Goal: Task Accomplishment & Management: Use online tool/utility

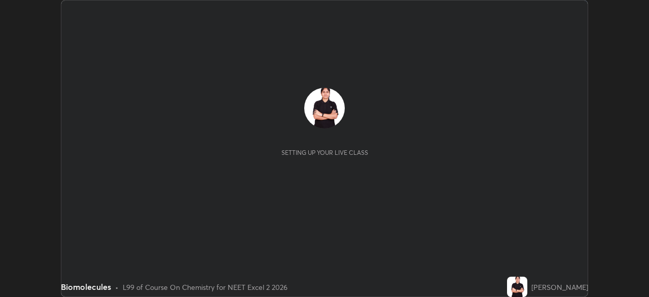
scroll to position [297, 648]
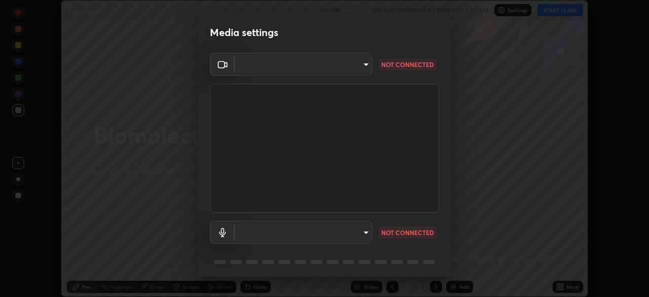
type input "d1f1c87bbf24324781002d6b2ed850fe6875ec3fc25f3d4742ef7ff0a2ef285a"
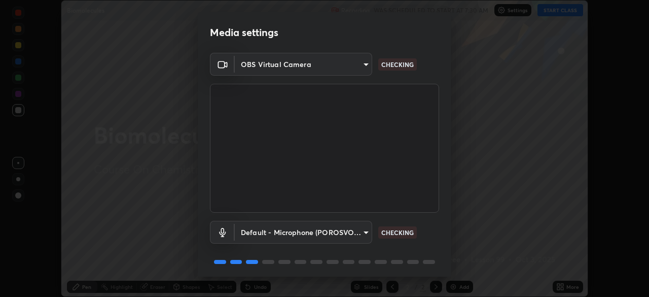
click at [261, 229] on body "Erase all Biomolecules Recording WAS SCHEDULED TO START AT 7:30 AM Settings STA…" at bounding box center [324, 148] width 649 height 297
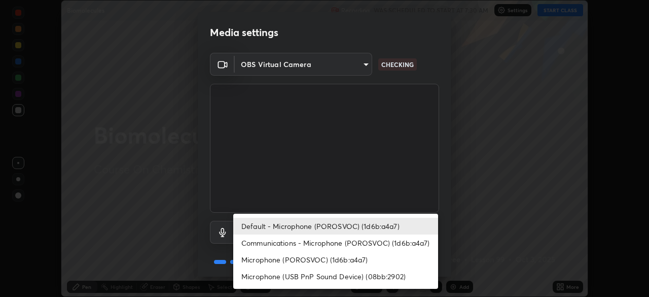
click at [280, 245] on li "Communications - Microphone (POROSVOC) (1d6b:a4a7)" at bounding box center [335, 242] width 205 height 17
type input "communications"
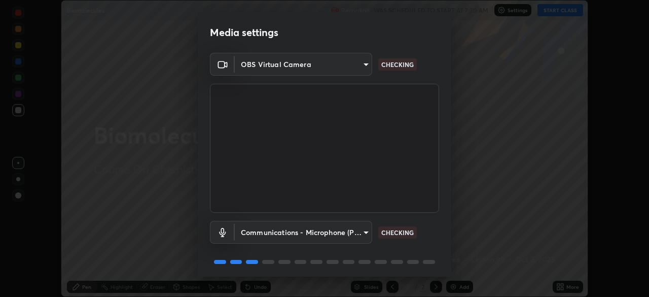
scroll to position [36, 0]
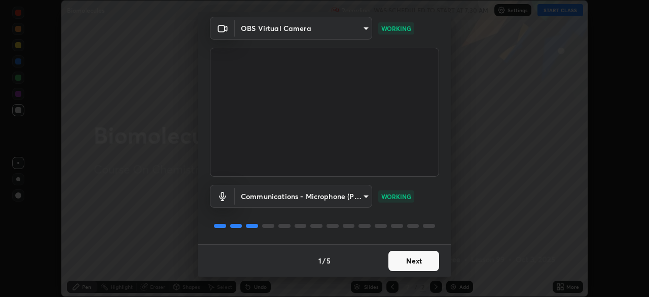
click at [416, 255] on button "Next" at bounding box center [413, 260] width 51 height 20
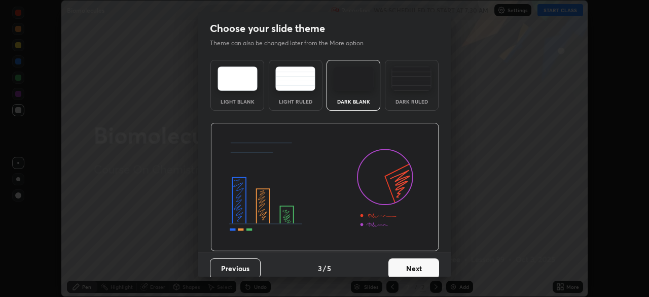
click at [429, 270] on button "Next" at bounding box center [413, 268] width 51 height 20
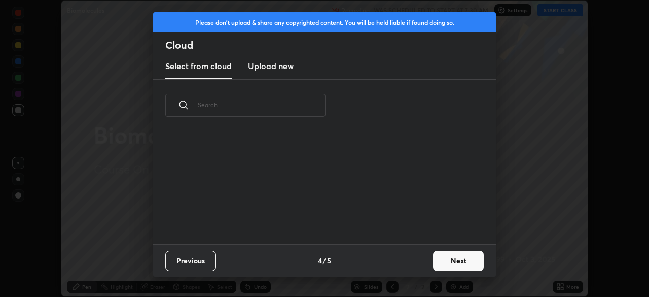
click at [453, 257] on button "Next" at bounding box center [458, 260] width 51 height 20
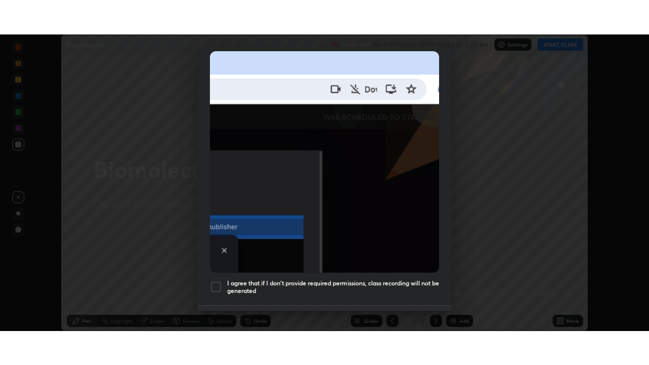
scroll to position [243, 0]
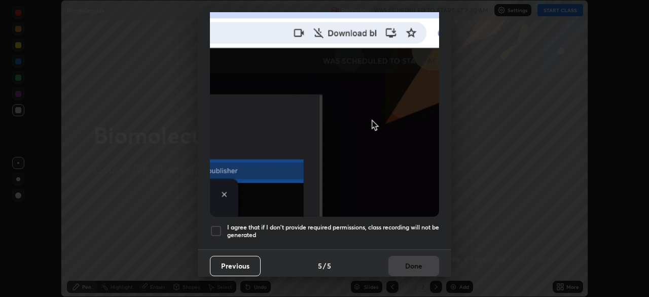
click at [217, 226] on div at bounding box center [216, 231] width 12 height 12
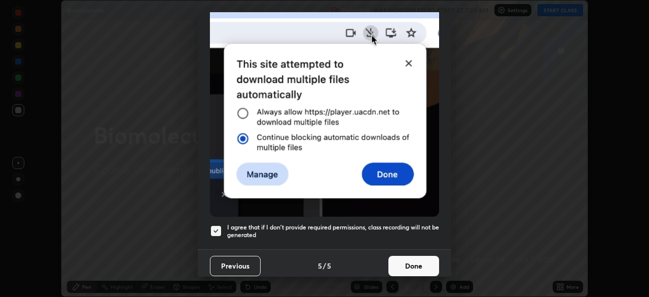
click at [416, 265] on button "Done" at bounding box center [413, 265] width 51 height 20
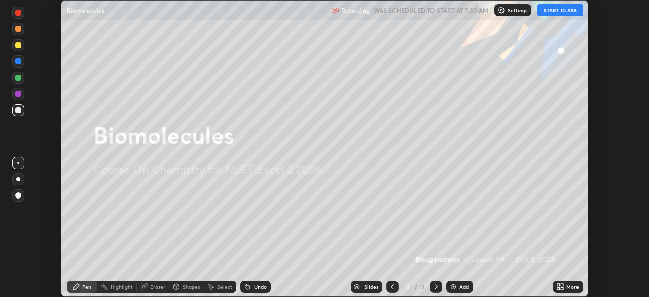
click at [567, 10] on button "START CLASS" at bounding box center [560, 10] width 46 height 12
click at [567, 285] on div "More" at bounding box center [572, 286] width 13 height 5
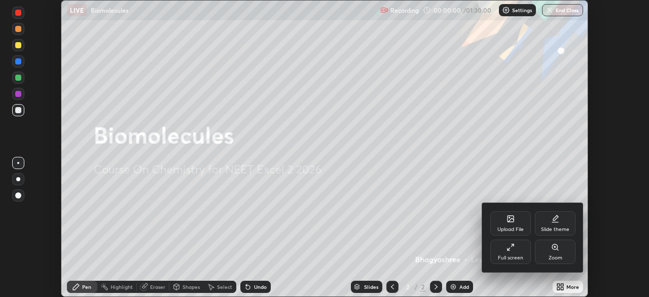
click at [521, 248] on div "Full screen" at bounding box center [510, 251] width 41 height 24
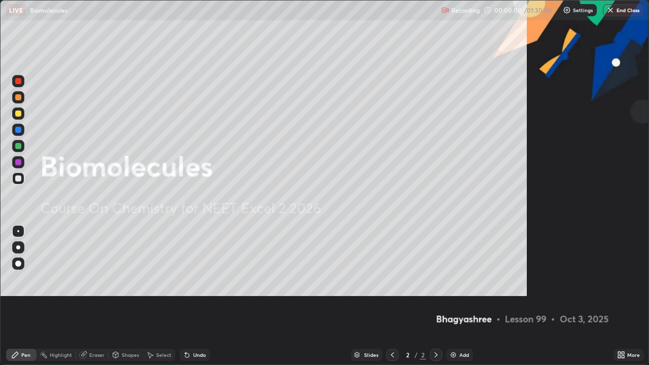
scroll to position [365, 649]
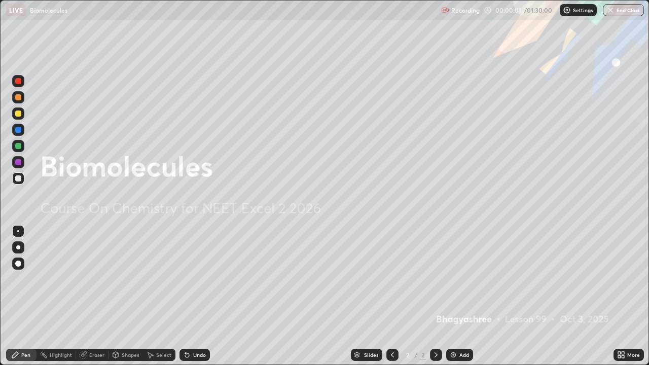
click at [453, 296] on img at bounding box center [453, 355] width 8 height 8
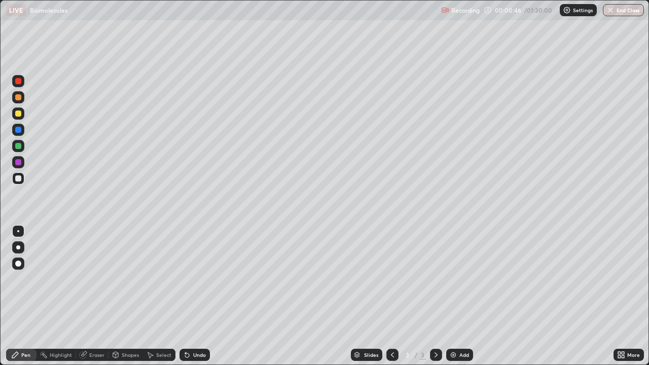
click at [622, 296] on icon at bounding box center [622, 353] width 3 height 3
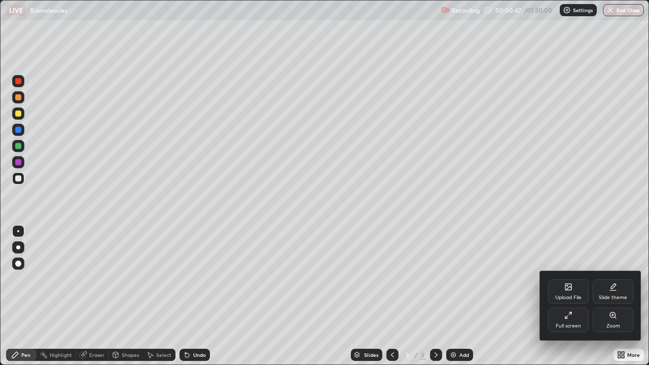
click at [573, 292] on div "Upload File" at bounding box center [568, 291] width 41 height 24
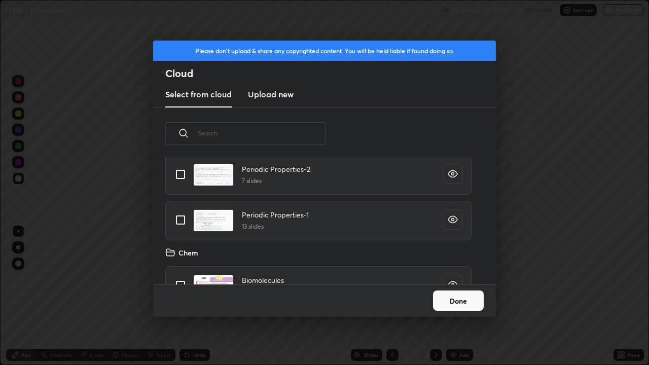
scroll to position [186, 0]
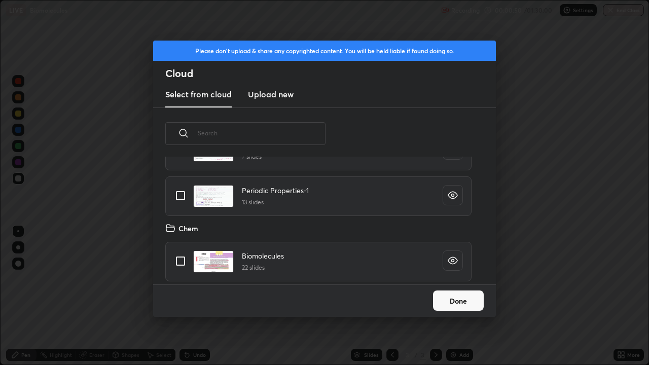
click at [180, 254] on input "grid" at bounding box center [180, 260] width 21 height 21
checkbox input "true"
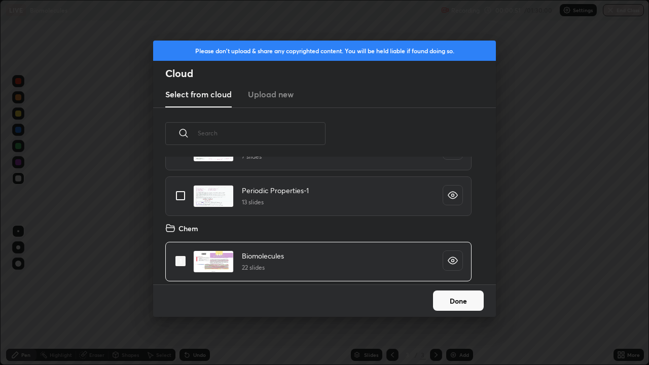
click at [459, 296] on button "Done" at bounding box center [458, 300] width 51 height 20
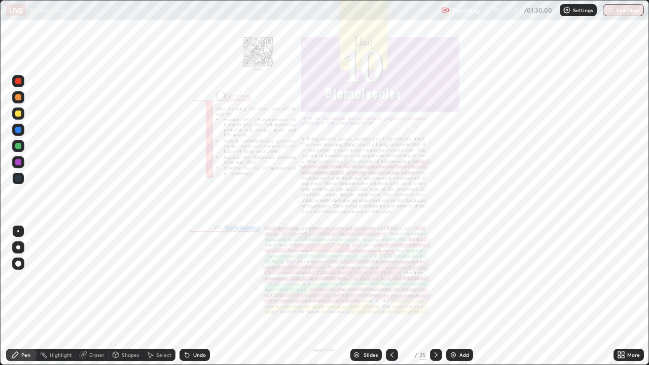
click at [435, 296] on icon at bounding box center [436, 355] width 8 height 8
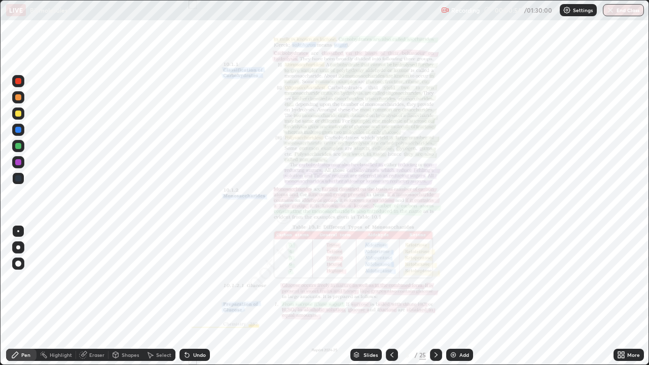
click at [434, 296] on icon at bounding box center [435, 354] width 3 height 5
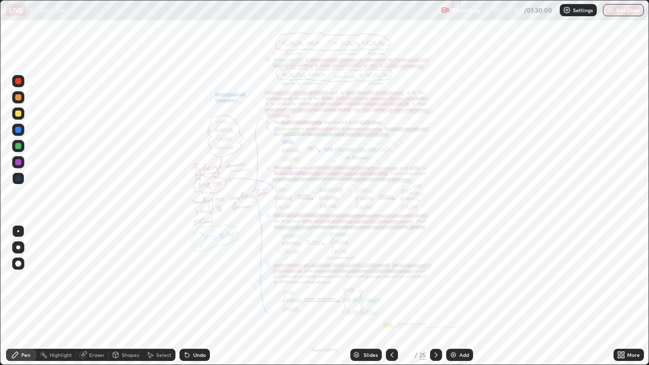
click at [435, 296] on icon at bounding box center [436, 355] width 8 height 8
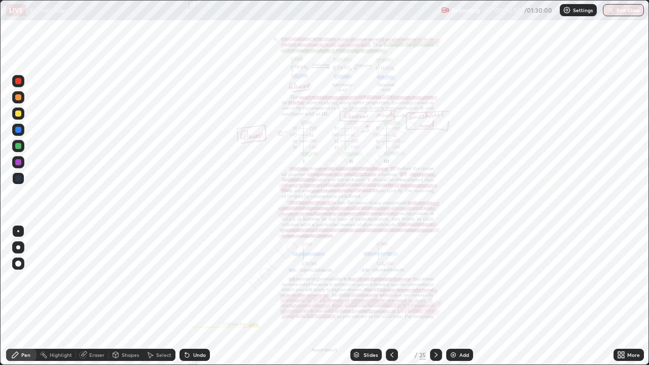
click at [434, 296] on icon at bounding box center [436, 355] width 8 height 8
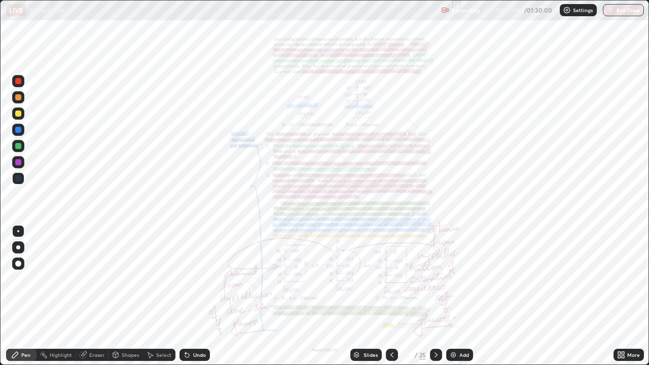
click at [624, 296] on icon at bounding box center [622, 353] width 3 height 3
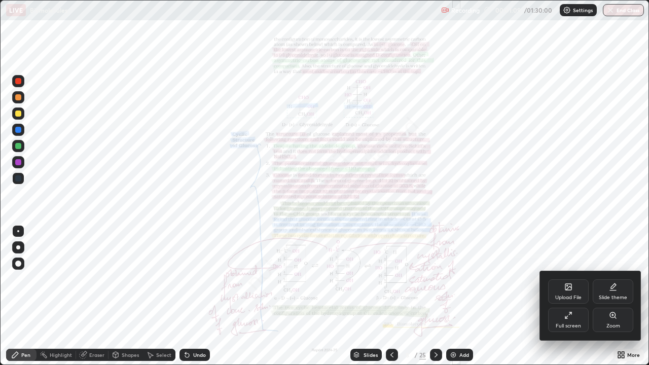
click at [548, 199] on div at bounding box center [324, 182] width 649 height 365
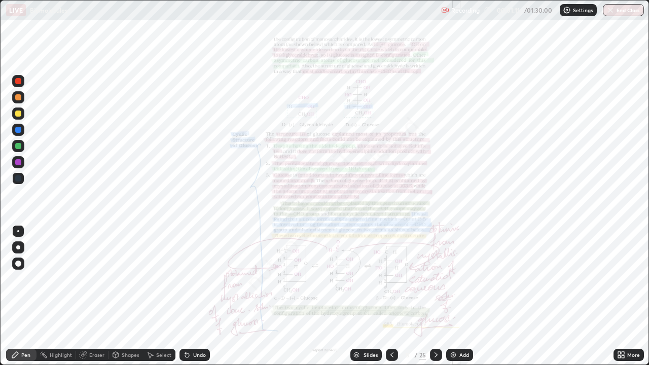
click at [622, 296] on icon at bounding box center [622, 353] width 3 height 3
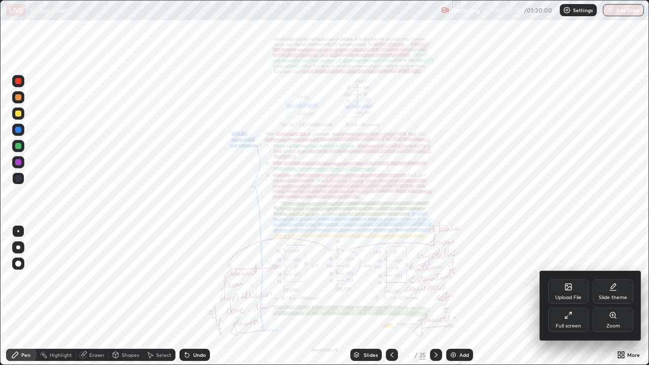
click at [614, 296] on div "Zoom" at bounding box center [613, 320] width 41 height 24
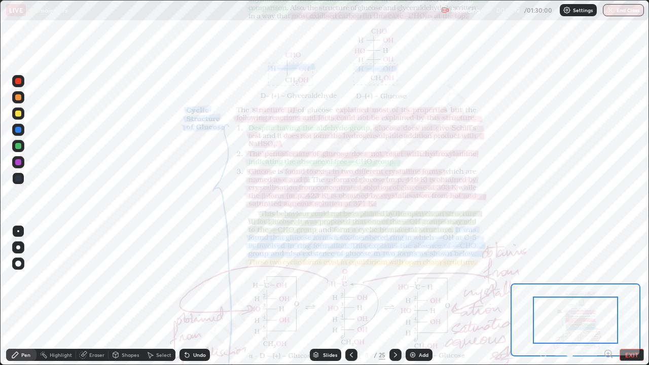
click at [594, 296] on div at bounding box center [575, 320] width 85 height 47
click at [608, 296] on icon at bounding box center [608, 353] width 3 height 0
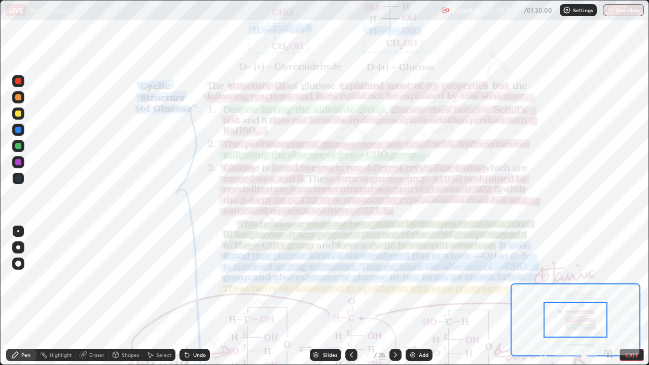
click at [608, 296] on icon at bounding box center [608, 353] width 0 height 3
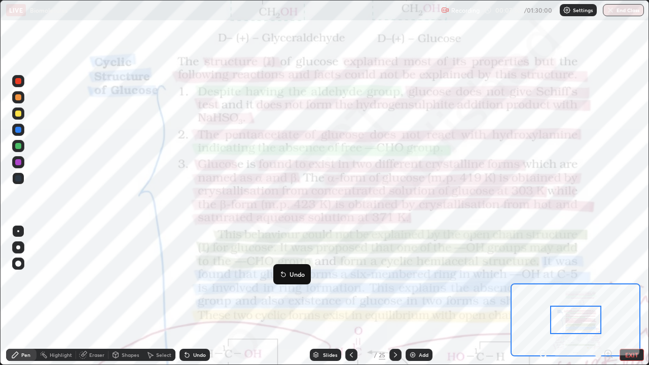
click at [347, 296] on icon at bounding box center [351, 355] width 8 height 8
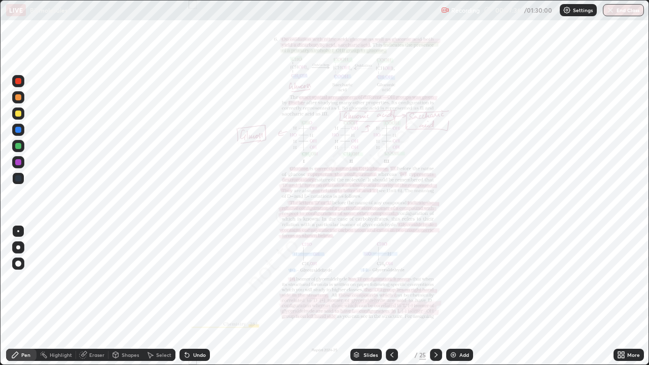
click at [437, 296] on div at bounding box center [436, 355] width 12 height 12
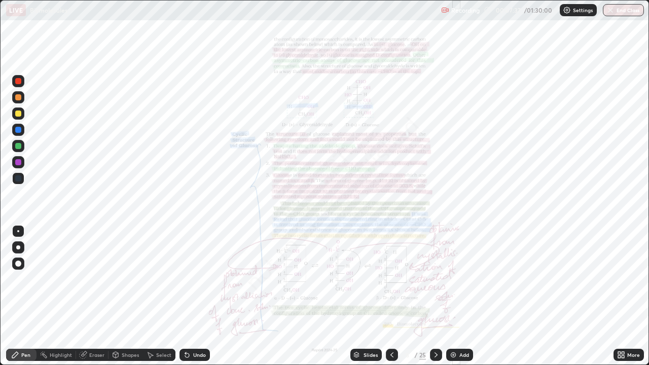
click at [627, 296] on div "More" at bounding box center [633, 354] width 13 height 5
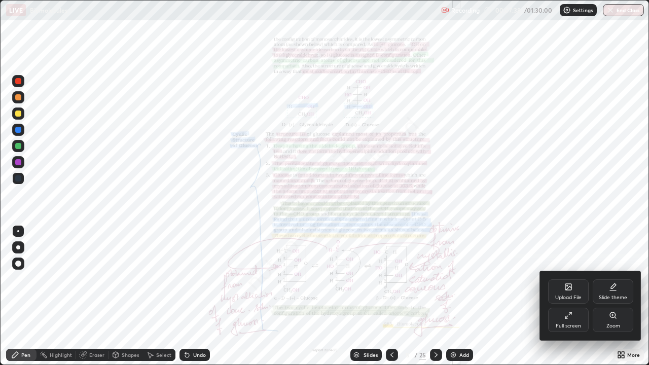
click at [612, 296] on icon at bounding box center [613, 315] width 6 height 6
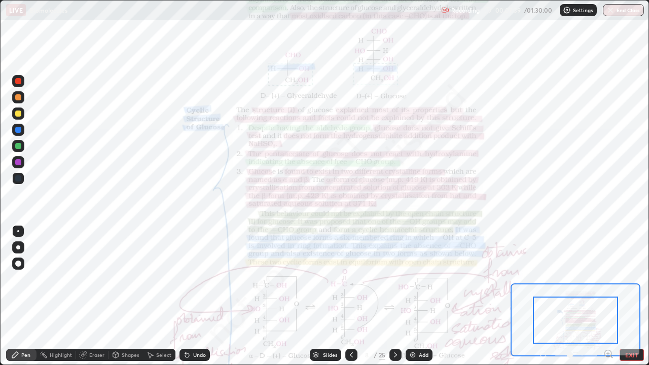
click at [608, 296] on icon at bounding box center [608, 353] width 3 height 0
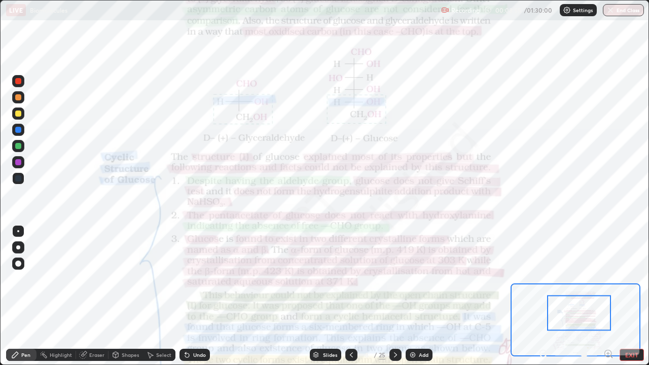
click at [352, 296] on icon at bounding box center [351, 355] width 8 height 8
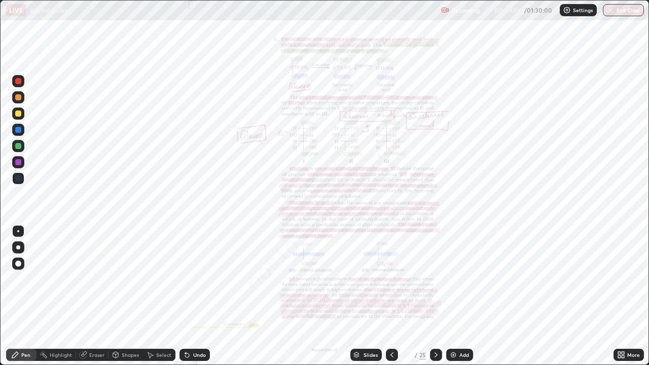
click at [435, 296] on icon at bounding box center [436, 355] width 8 height 8
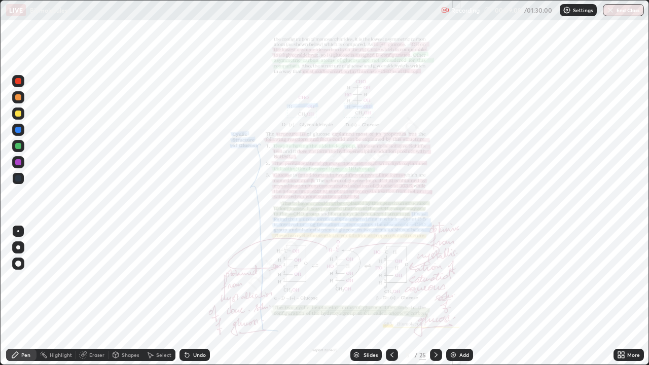
click at [622, 296] on icon at bounding box center [622, 356] width 3 height 3
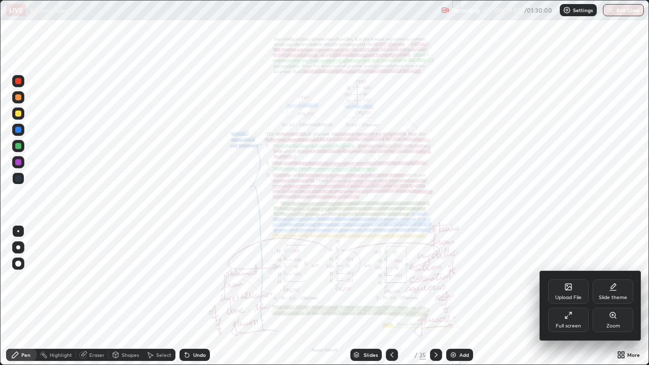
click at [616, 296] on div "Zoom" at bounding box center [613, 320] width 41 height 24
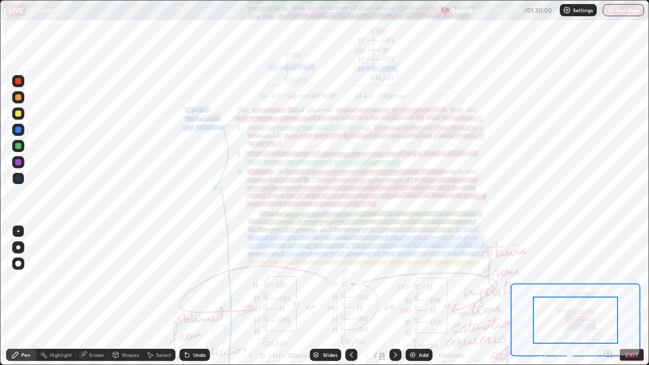
click at [608, 296] on icon at bounding box center [608, 353] width 3 height 0
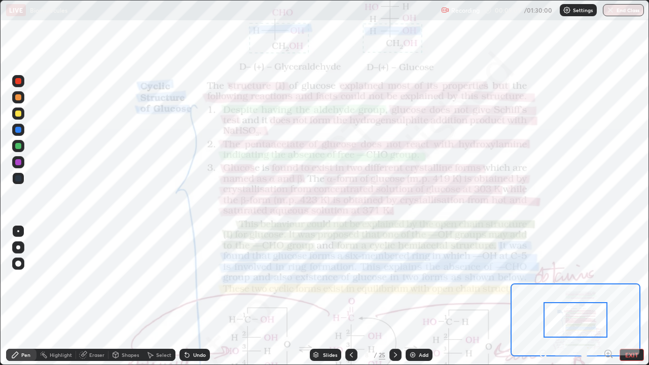
click at [608, 296] on icon at bounding box center [608, 353] width 3 height 0
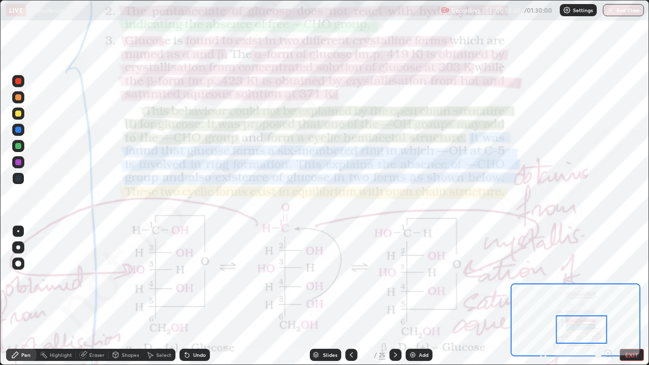
click at [22, 164] on div at bounding box center [18, 162] width 12 height 12
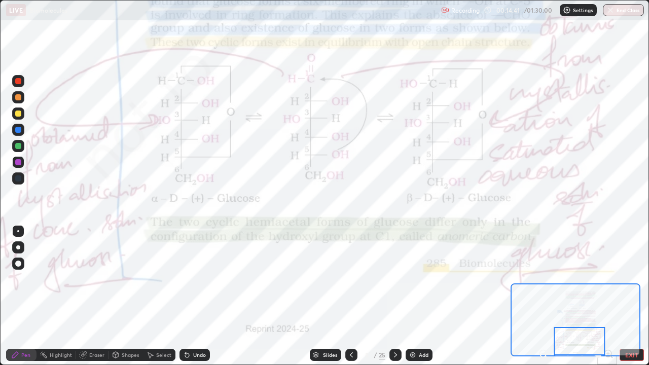
click at [395, 296] on icon at bounding box center [395, 355] width 8 height 8
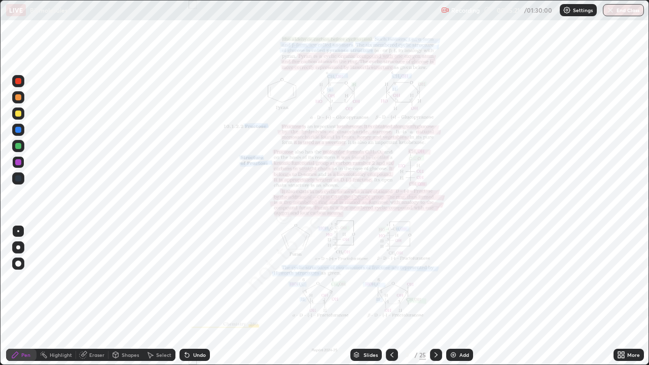
click at [389, 296] on icon at bounding box center [392, 355] width 8 height 8
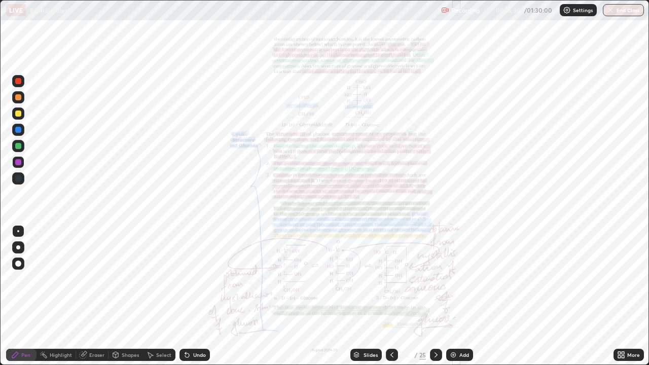
click at [435, 296] on icon at bounding box center [436, 355] width 8 height 8
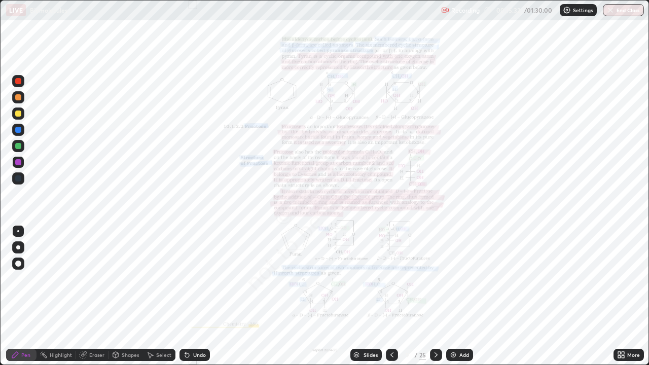
click at [620, 296] on icon at bounding box center [621, 355] width 8 height 8
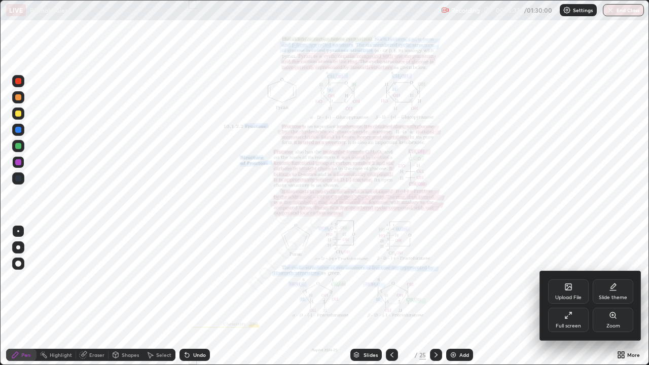
click at [612, 296] on div "Zoom" at bounding box center [613, 320] width 41 height 24
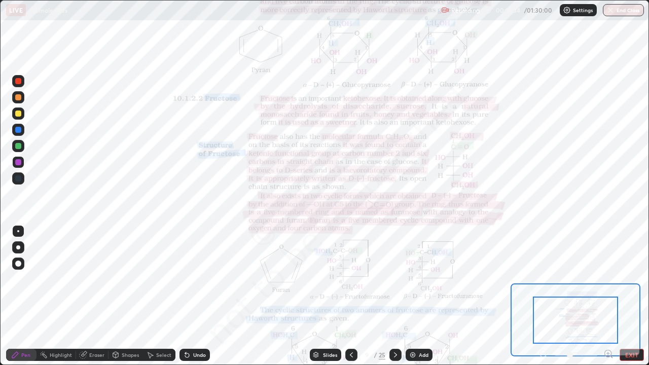
click at [608, 296] on icon at bounding box center [608, 353] width 3 height 0
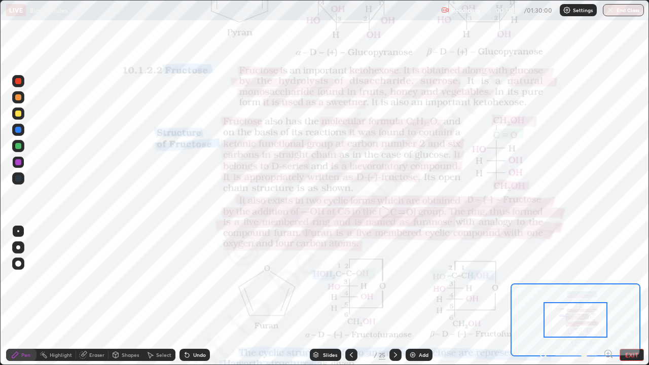
click at [608, 296] on icon at bounding box center [608, 353] width 3 height 0
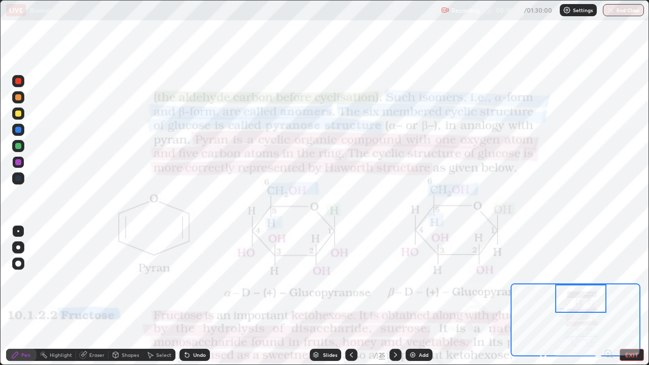
click at [346, 296] on div at bounding box center [351, 355] width 12 height 12
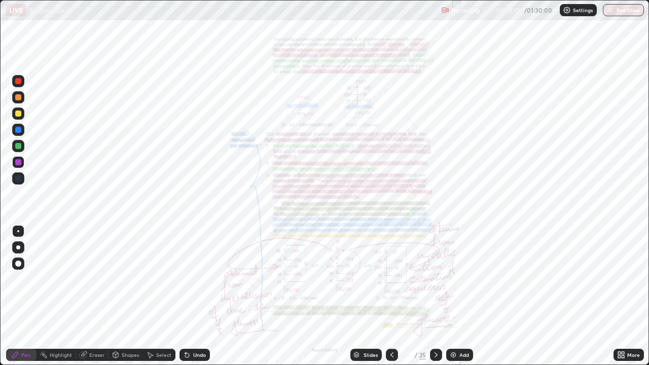
click at [437, 296] on icon at bounding box center [436, 355] width 8 height 8
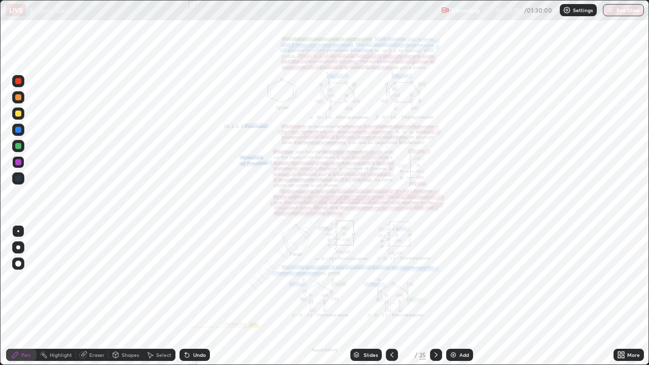
click at [94, 296] on div "Eraser" at bounding box center [96, 354] width 15 height 5
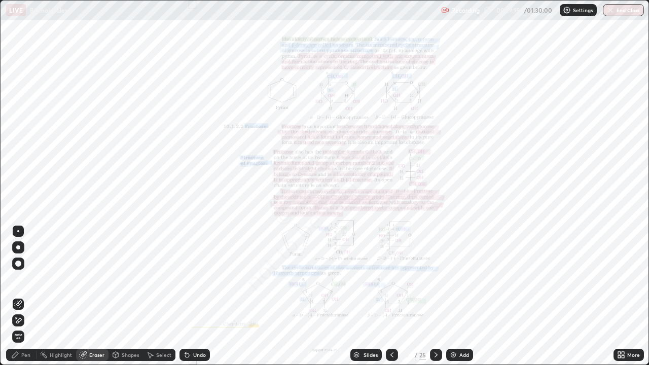
click at [626, 296] on div "More" at bounding box center [628, 355] width 30 height 12
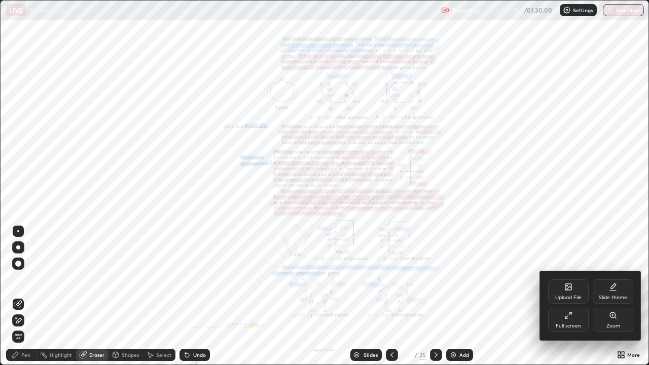
click at [611, 296] on div "Zoom" at bounding box center [613, 320] width 41 height 24
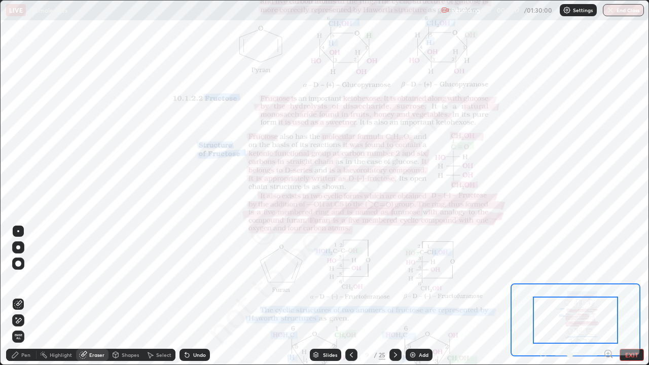
click at [607, 296] on icon at bounding box center [608, 353] width 3 height 0
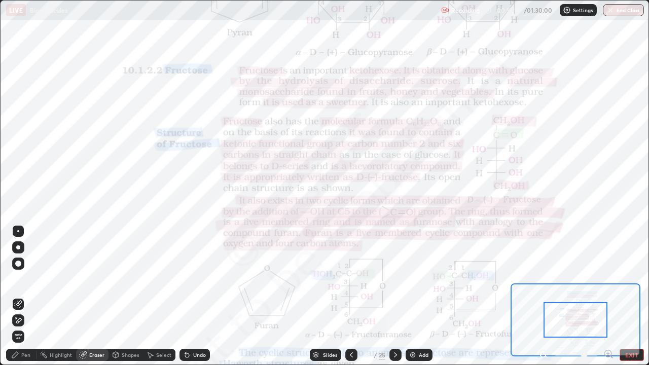
click at [608, 296] on icon at bounding box center [608, 353] width 3 height 0
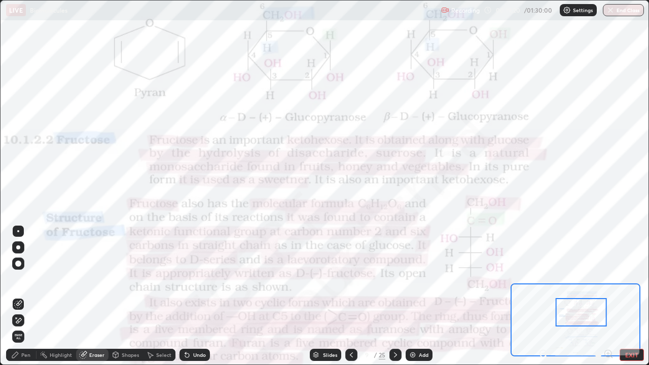
click at [21, 296] on div "Pen" at bounding box center [25, 354] width 9 height 5
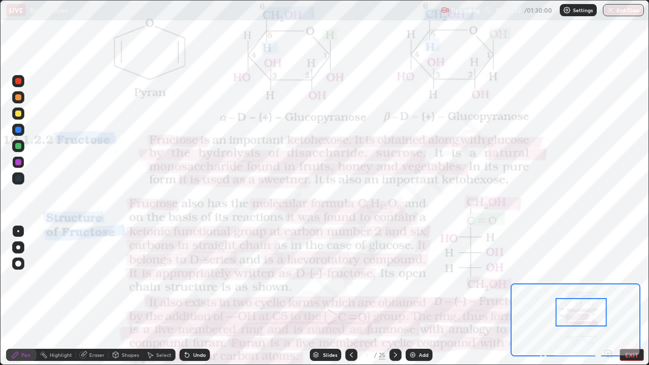
click at [185, 296] on icon at bounding box center [185, 352] width 1 height 1
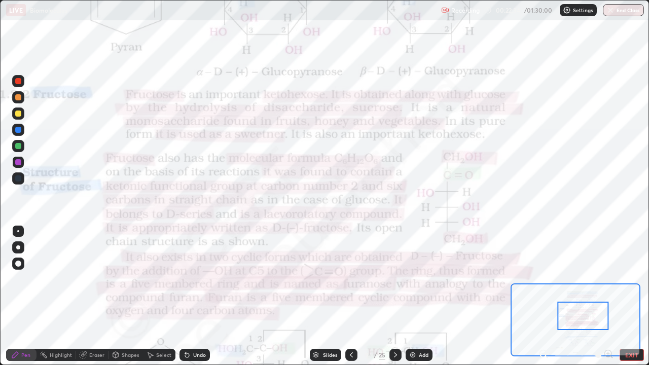
click at [396, 296] on div at bounding box center [395, 355] width 12 height 12
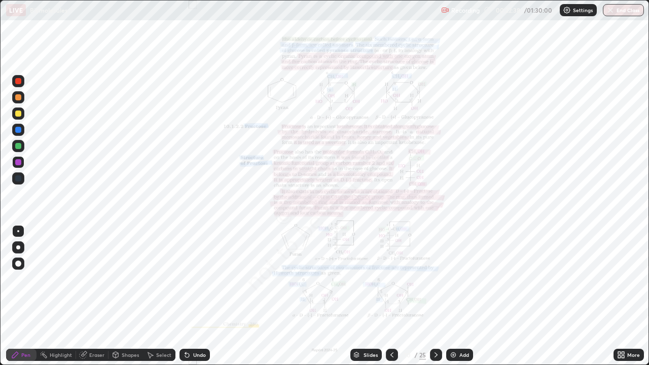
click at [619, 296] on icon at bounding box center [619, 353] width 3 height 3
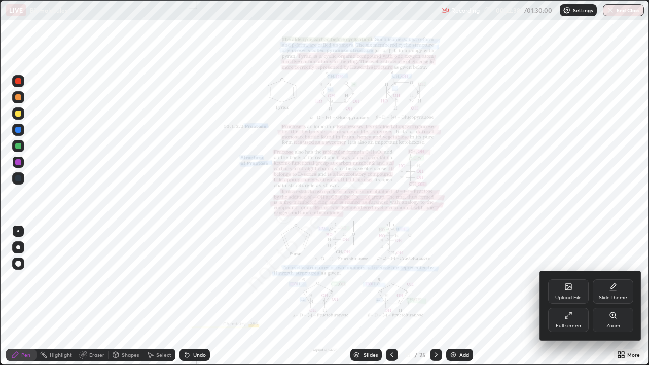
click at [612, 296] on icon at bounding box center [613, 315] width 6 height 6
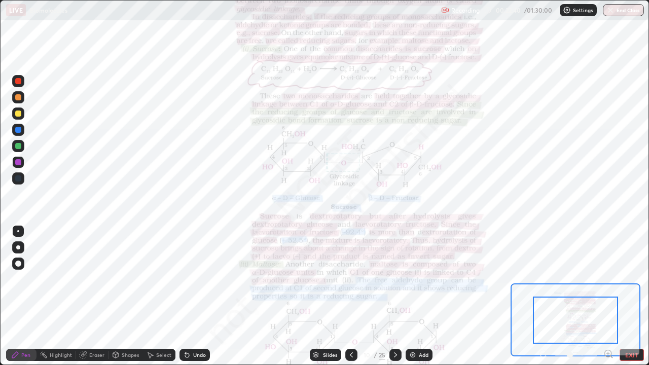
click at [607, 296] on icon at bounding box center [608, 354] width 10 height 10
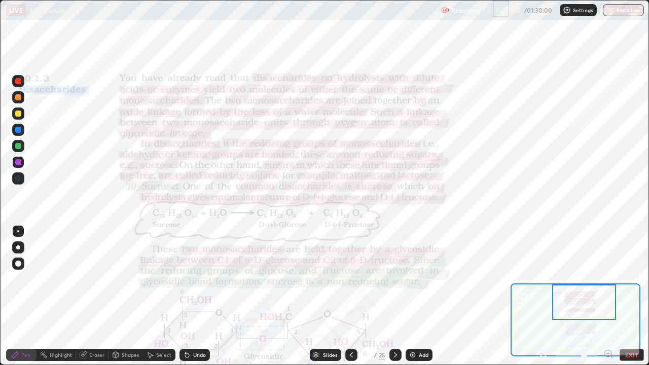
click at [350, 296] on icon at bounding box center [351, 355] width 8 height 8
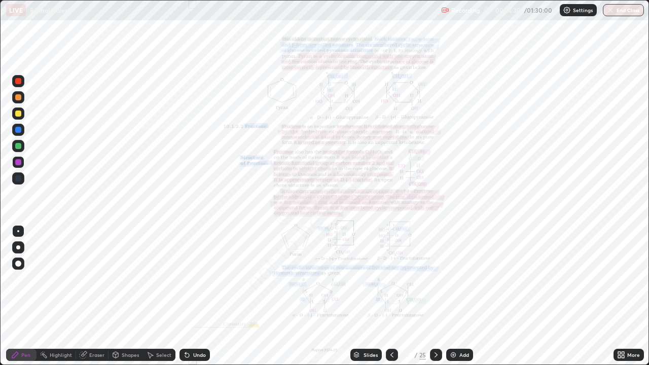
click at [435, 296] on icon at bounding box center [436, 355] width 8 height 8
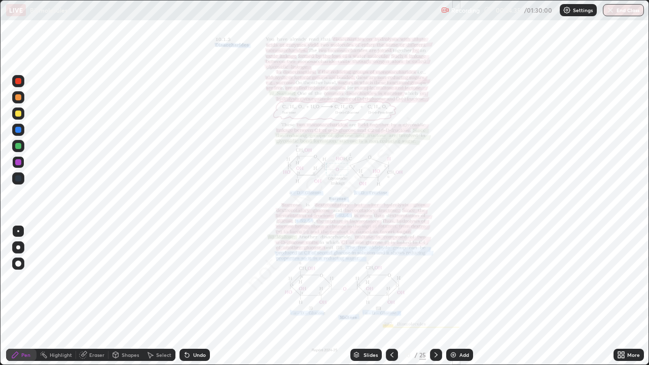
click at [390, 296] on icon at bounding box center [391, 354] width 3 height 5
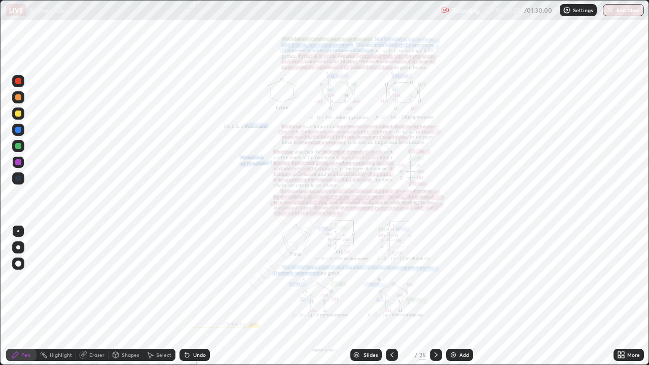
click at [439, 296] on div at bounding box center [436, 355] width 12 height 12
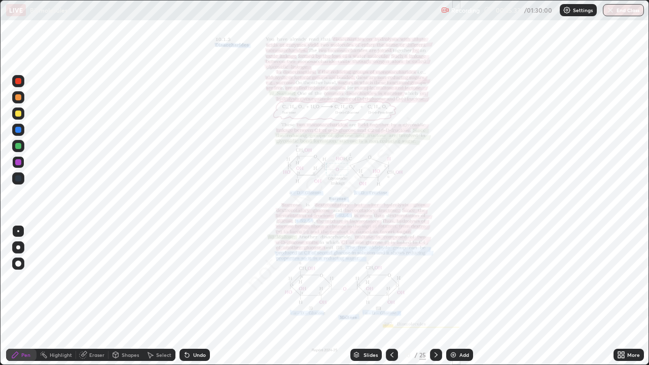
click at [622, 296] on icon at bounding box center [622, 356] width 3 height 3
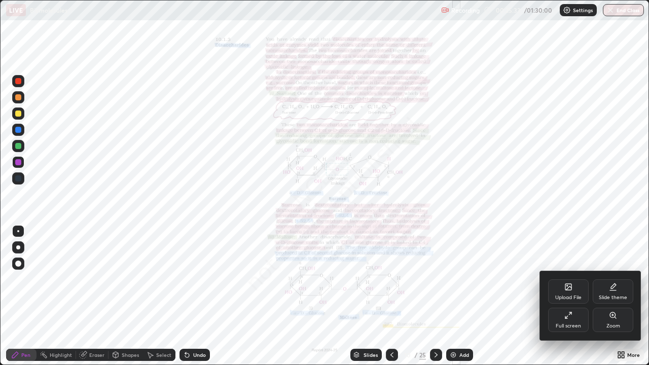
click at [612, 296] on icon at bounding box center [612, 315] width 2 height 0
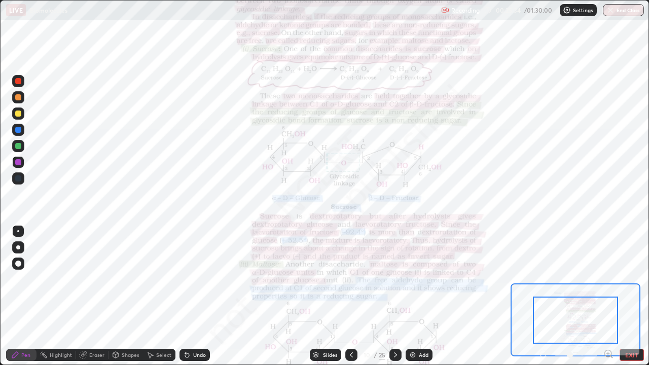
click at [608, 296] on icon at bounding box center [608, 354] width 10 height 10
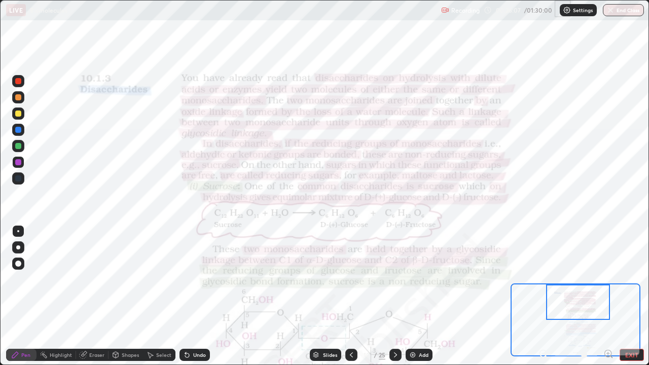
click at [192, 296] on div "Undo" at bounding box center [194, 355] width 30 height 12
click at [97, 296] on div "Eraser" at bounding box center [96, 354] width 15 height 5
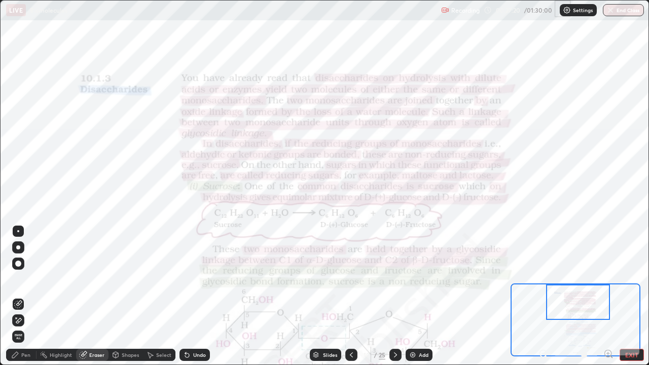
click at [21, 296] on div "Pen" at bounding box center [21, 355] width 30 height 12
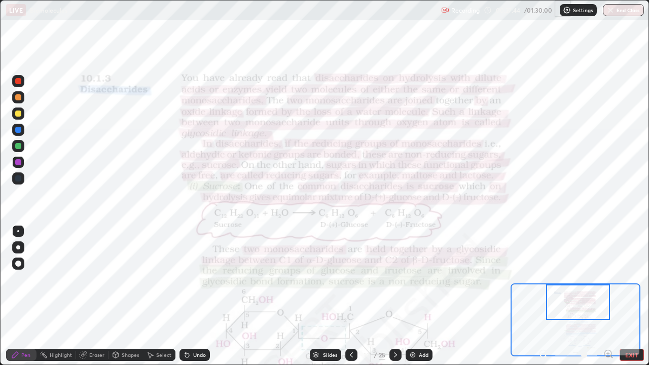
click at [22, 130] on div at bounding box center [18, 130] width 12 height 12
click at [20, 148] on div at bounding box center [18, 146] width 6 height 6
click at [17, 116] on div at bounding box center [18, 114] width 6 height 6
click at [22, 100] on div at bounding box center [18, 97] width 12 height 12
click at [18, 130] on div at bounding box center [18, 130] width 6 height 6
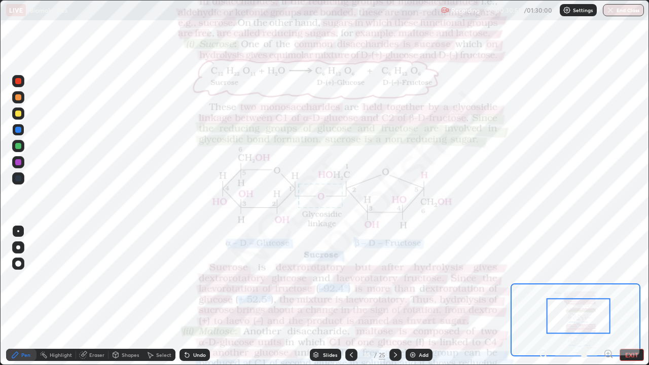
click at [190, 296] on div "Undo" at bounding box center [194, 355] width 30 height 12
click at [21, 116] on div at bounding box center [18, 113] width 12 height 12
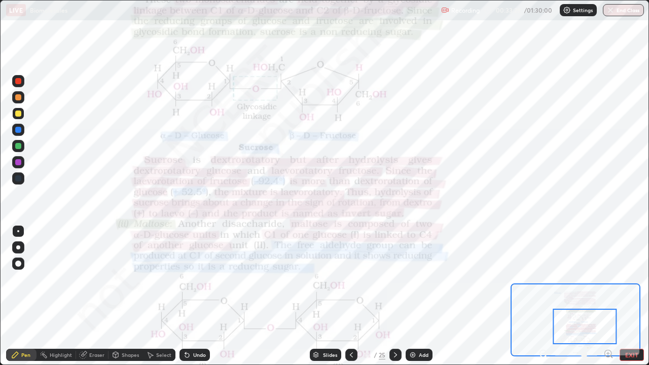
click at [18, 82] on div at bounding box center [18, 81] width 6 height 6
click at [21, 134] on div at bounding box center [18, 130] width 12 height 12
click at [19, 162] on div at bounding box center [18, 162] width 6 height 6
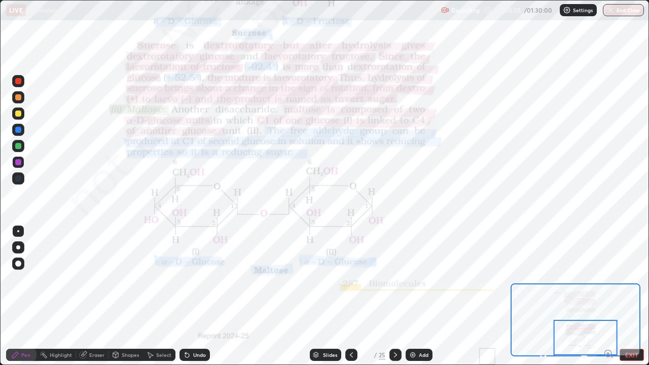
click at [18, 130] on div at bounding box center [18, 130] width 6 height 6
click at [185, 296] on icon at bounding box center [187, 355] width 4 height 4
click at [18, 143] on div at bounding box center [18, 146] width 6 height 6
click at [84, 296] on icon at bounding box center [83, 355] width 7 height 7
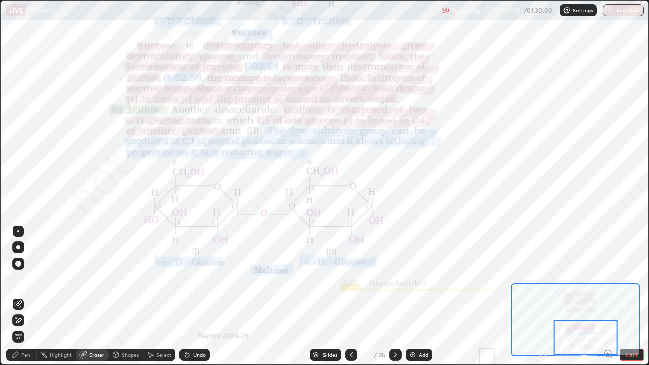
click at [393, 296] on icon at bounding box center [395, 355] width 8 height 8
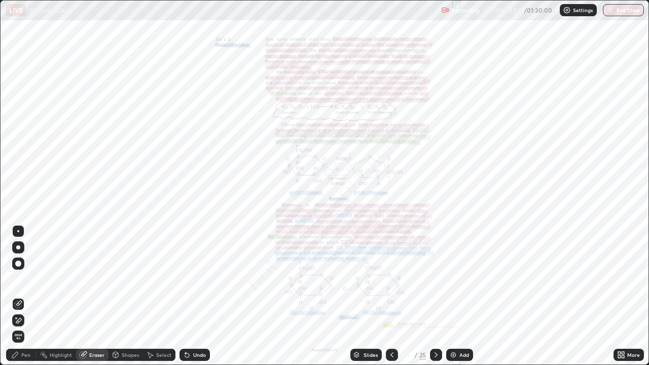
click at [627, 296] on div "More" at bounding box center [628, 355] width 30 height 12
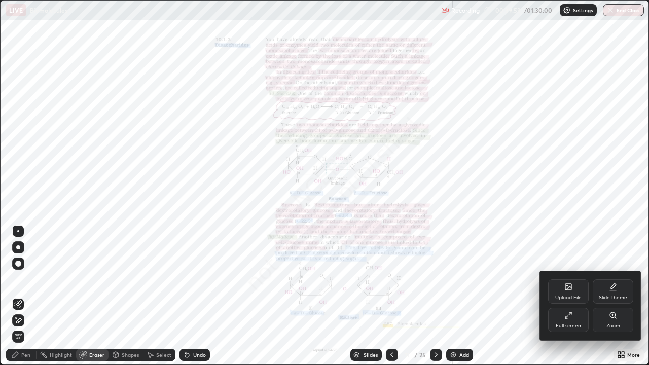
click at [610, 296] on div "Zoom" at bounding box center [613, 320] width 41 height 24
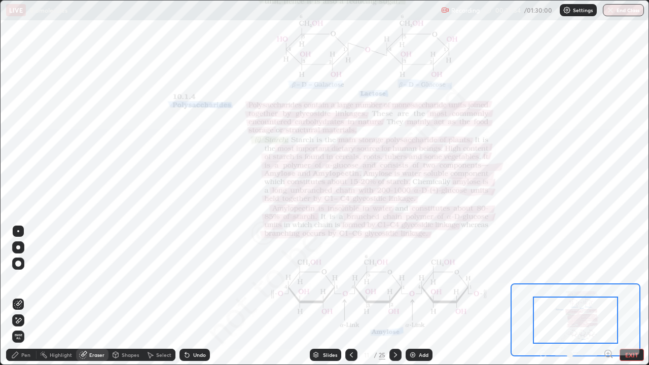
click at [609, 296] on icon at bounding box center [608, 354] width 10 height 10
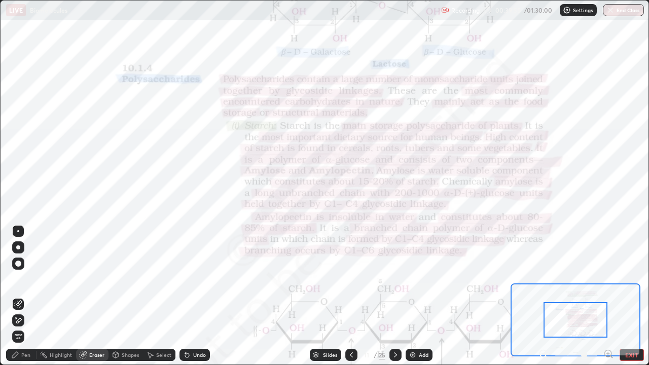
click at [607, 296] on icon at bounding box center [608, 354] width 10 height 10
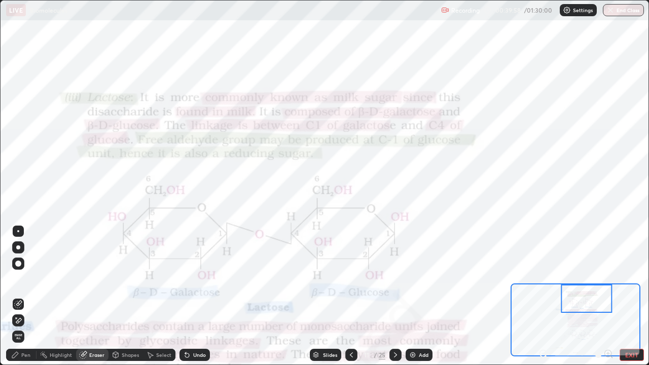
click at [19, 296] on div "Pen" at bounding box center [21, 355] width 30 height 12
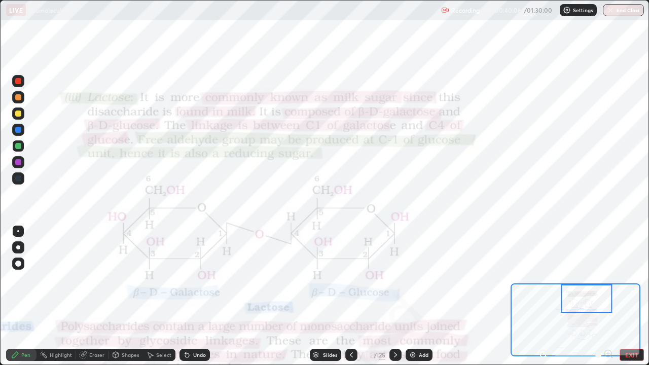
click at [21, 130] on div at bounding box center [18, 130] width 6 height 6
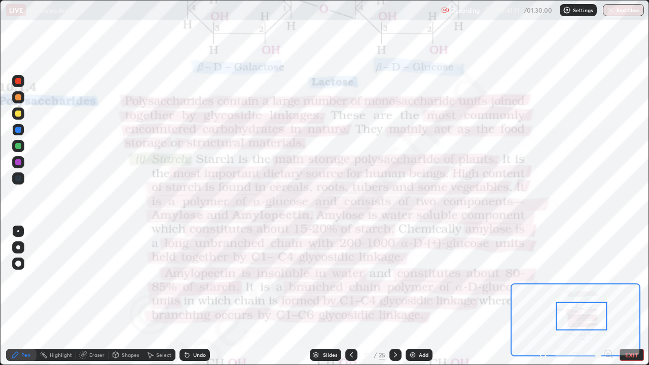
click at [20, 98] on div at bounding box center [18, 97] width 6 height 6
click at [21, 83] on div at bounding box center [18, 81] width 12 height 12
click at [16, 130] on div at bounding box center [18, 130] width 6 height 6
click at [20, 86] on div at bounding box center [18, 81] width 12 height 12
click at [20, 83] on div at bounding box center [18, 81] width 6 height 6
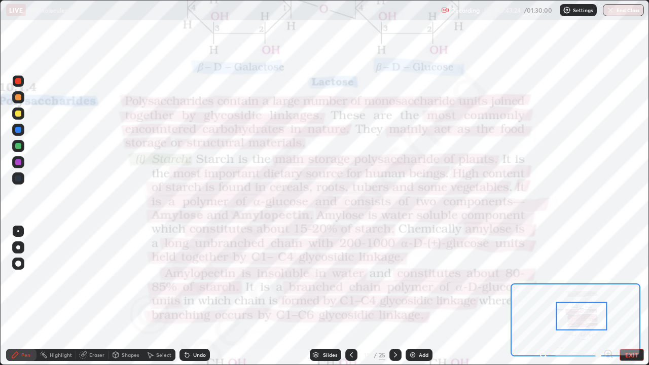
click at [20, 131] on div at bounding box center [18, 130] width 6 height 6
click at [18, 86] on div at bounding box center [18, 81] width 12 height 12
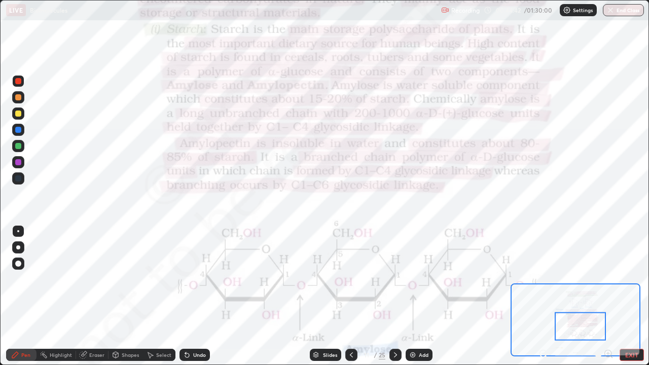
click at [18, 131] on div at bounding box center [18, 130] width 6 height 6
click at [394, 296] on icon at bounding box center [395, 354] width 3 height 5
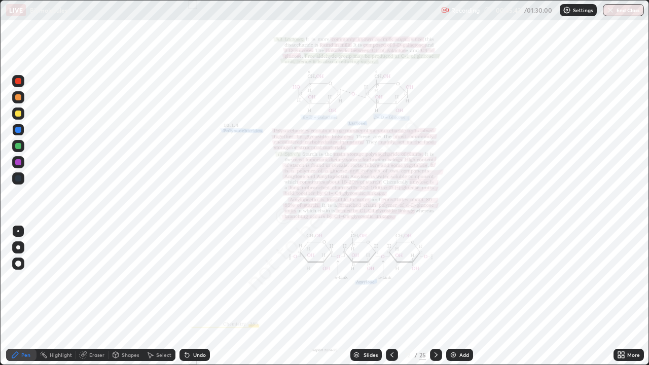
click at [624, 296] on icon at bounding box center [622, 356] width 3 height 3
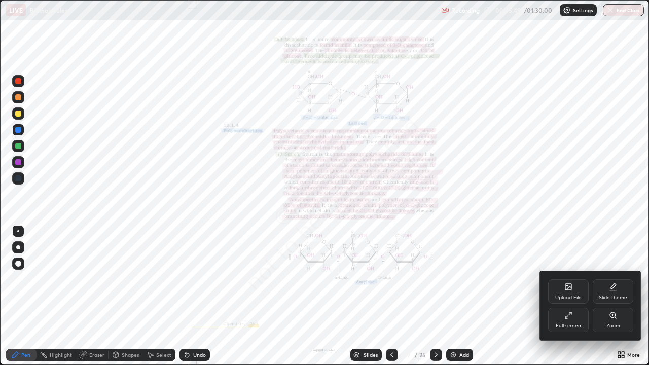
click at [615, 296] on div "Zoom" at bounding box center [613, 320] width 41 height 24
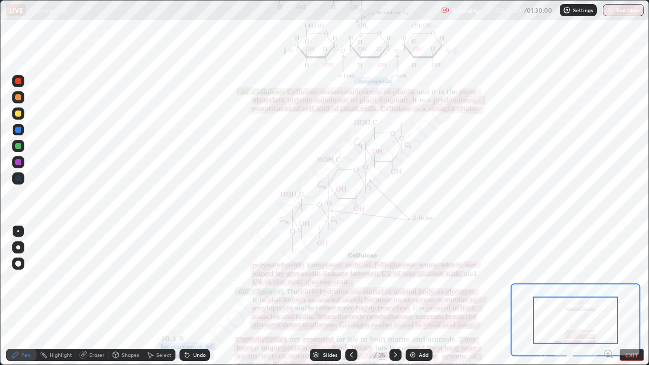
click at [608, 296] on icon at bounding box center [608, 353] width 3 height 0
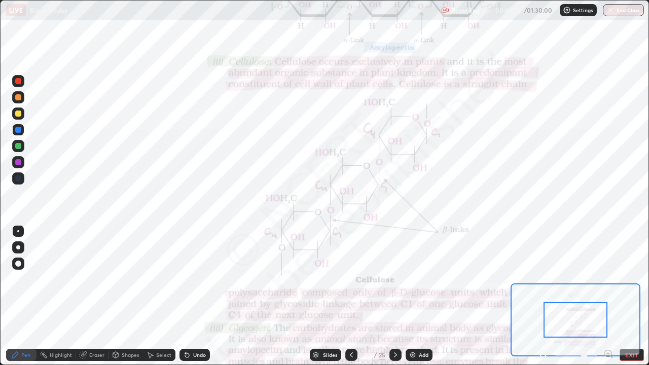
click at [609, 296] on icon at bounding box center [608, 354] width 10 height 10
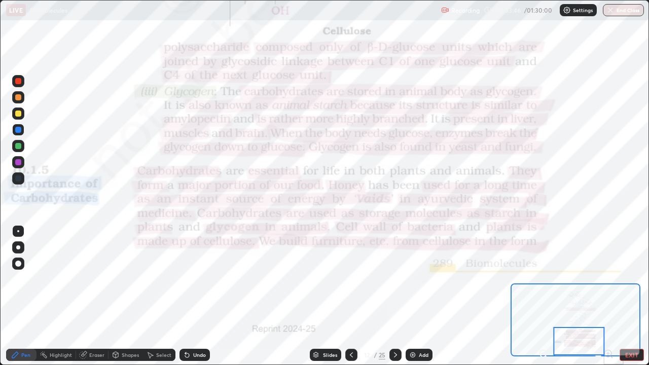
click at [394, 296] on icon at bounding box center [395, 355] width 8 height 8
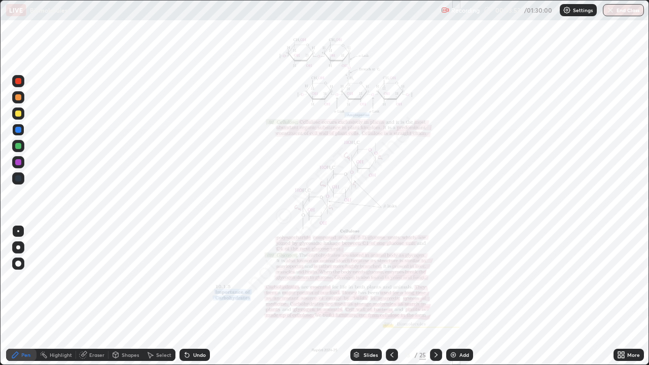
click at [622, 296] on icon at bounding box center [622, 356] width 3 height 3
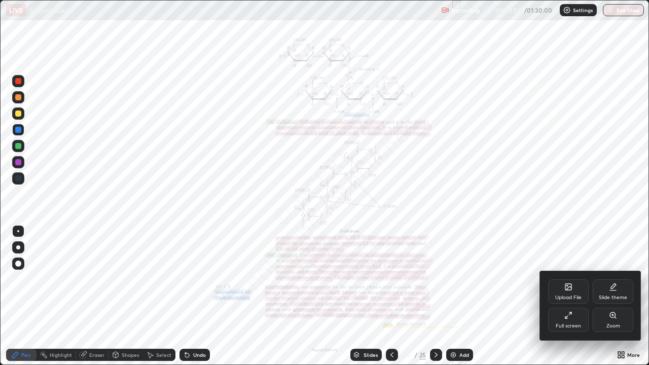
click at [615, 296] on div "Zoom" at bounding box center [613, 320] width 41 height 24
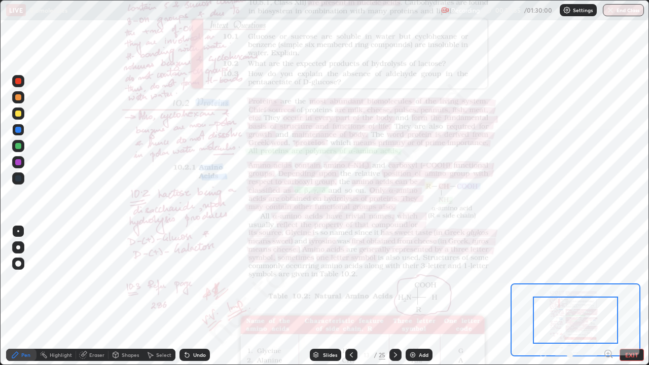
click at [608, 296] on icon at bounding box center [608, 353] width 3 height 0
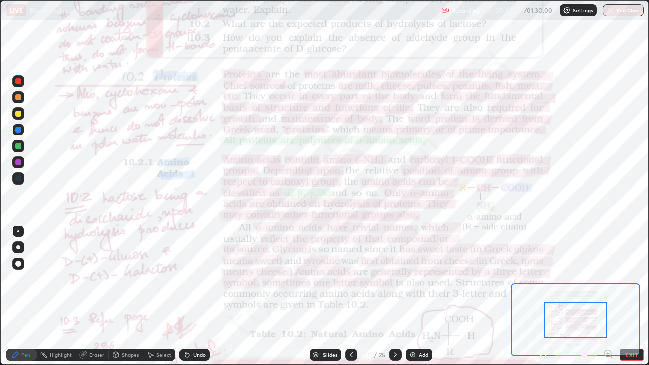
click at [608, 296] on icon at bounding box center [608, 353] width 3 height 0
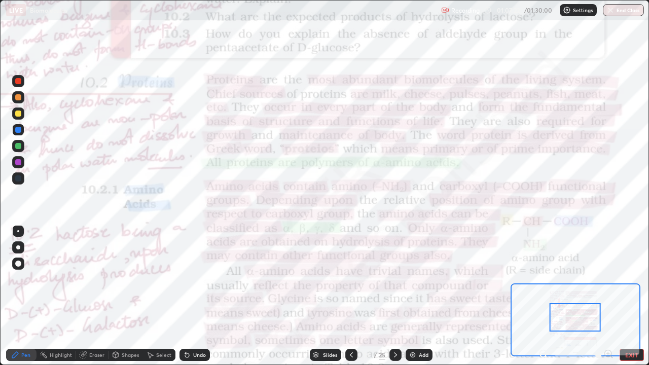
click at [193, 296] on div "Undo" at bounding box center [199, 354] width 13 height 5
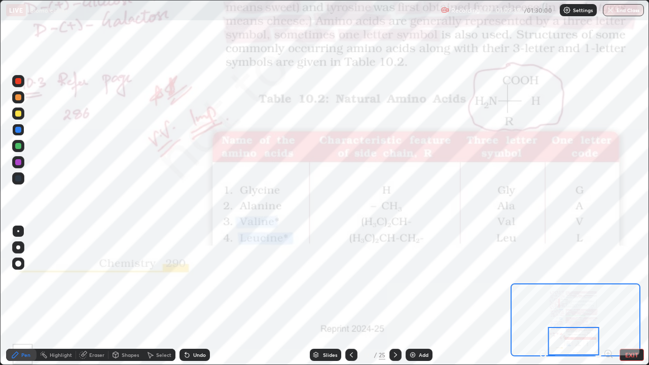
click at [395, 296] on icon at bounding box center [395, 354] width 3 height 5
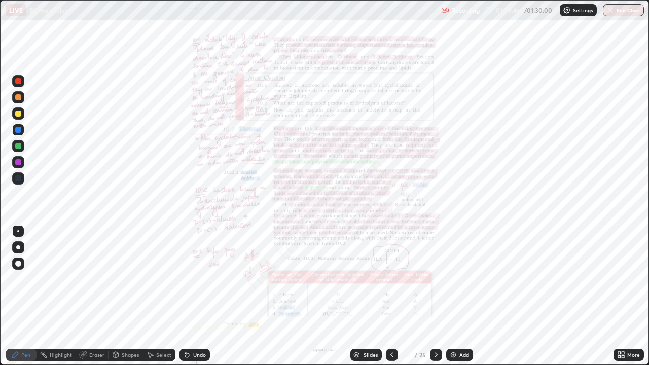
click at [622, 296] on icon at bounding box center [622, 356] width 3 height 3
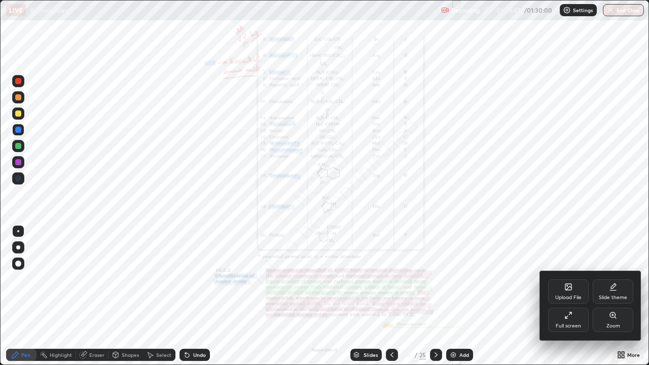
click at [617, 296] on div "Zoom" at bounding box center [613, 320] width 41 height 24
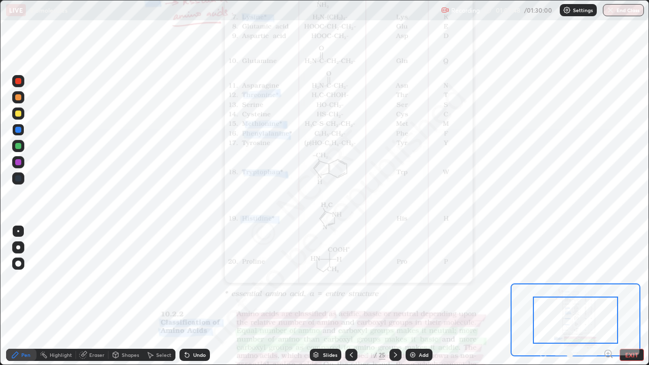
click at [610, 296] on icon at bounding box center [608, 354] width 10 height 10
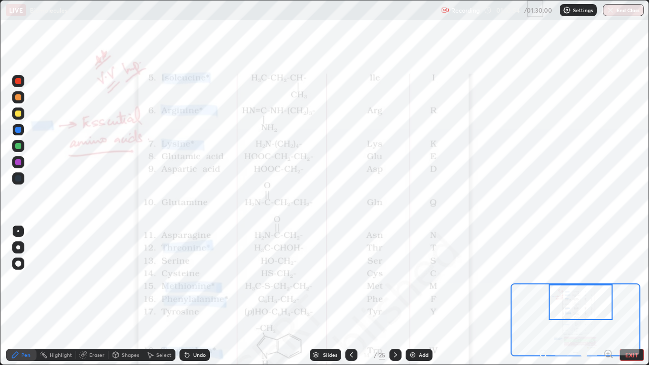
click at [354, 296] on div at bounding box center [351, 355] width 12 height 12
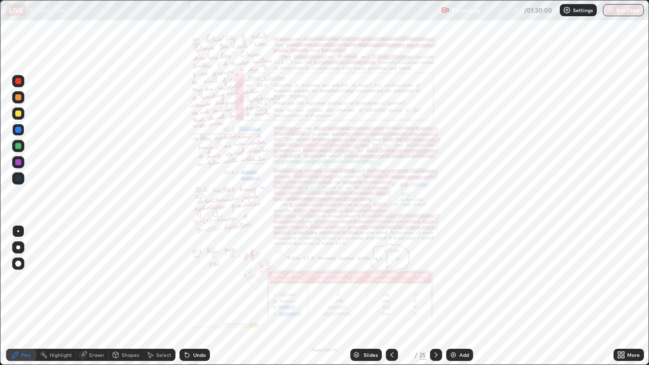
click at [450, 296] on img at bounding box center [453, 355] width 8 height 8
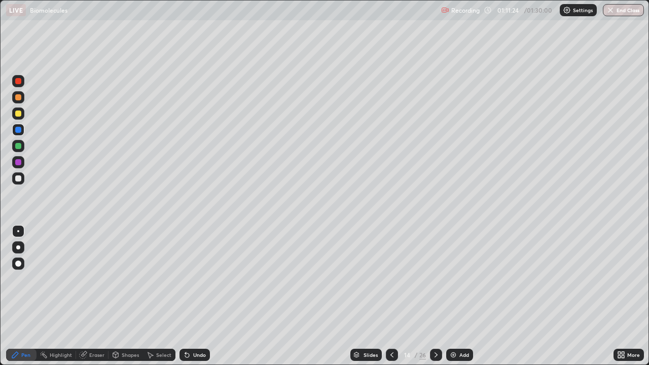
click at [612, 9] on img "button" at bounding box center [610, 10] width 8 height 8
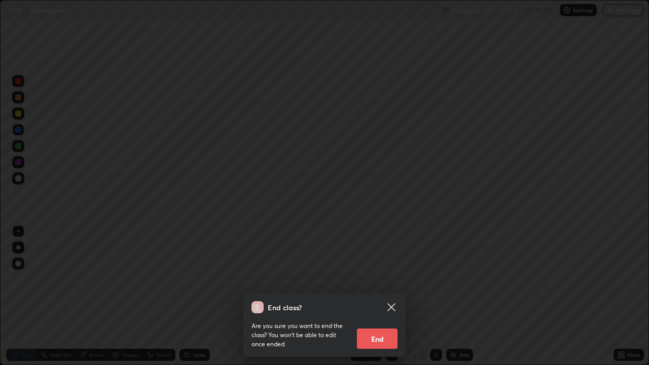
click at [383, 296] on button "End" at bounding box center [377, 338] width 41 height 20
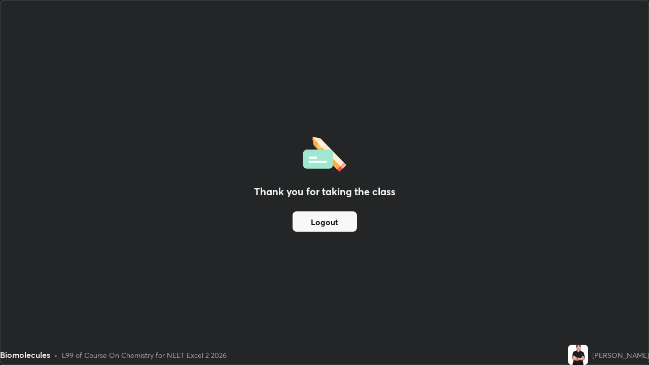
click at [340, 216] on button "Logout" at bounding box center [324, 221] width 64 height 20
